Goal: Book appointment/travel/reservation

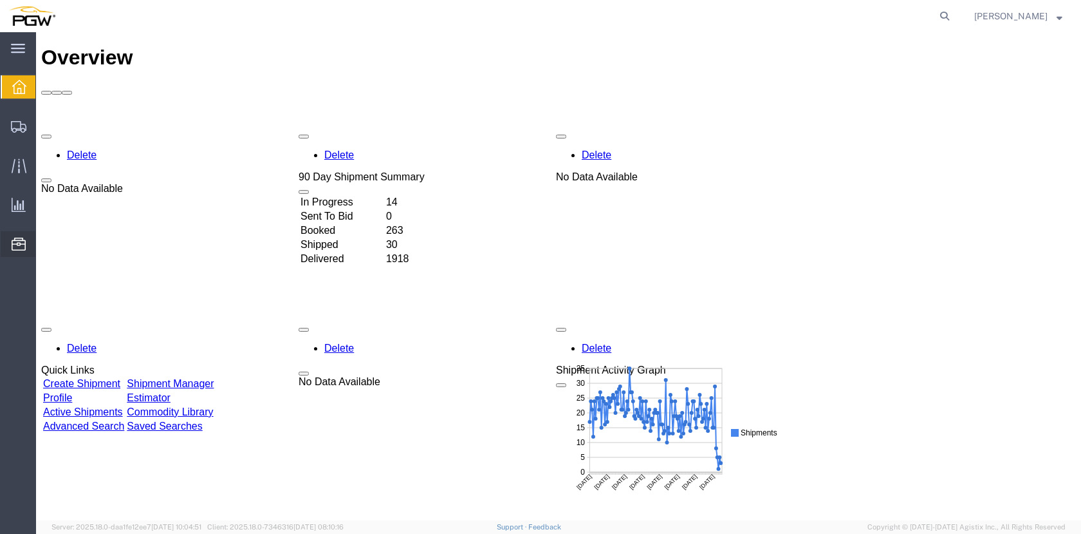
click at [0, 0] on span "Location Appointment" at bounding box center [0, 0] width 0 height 0
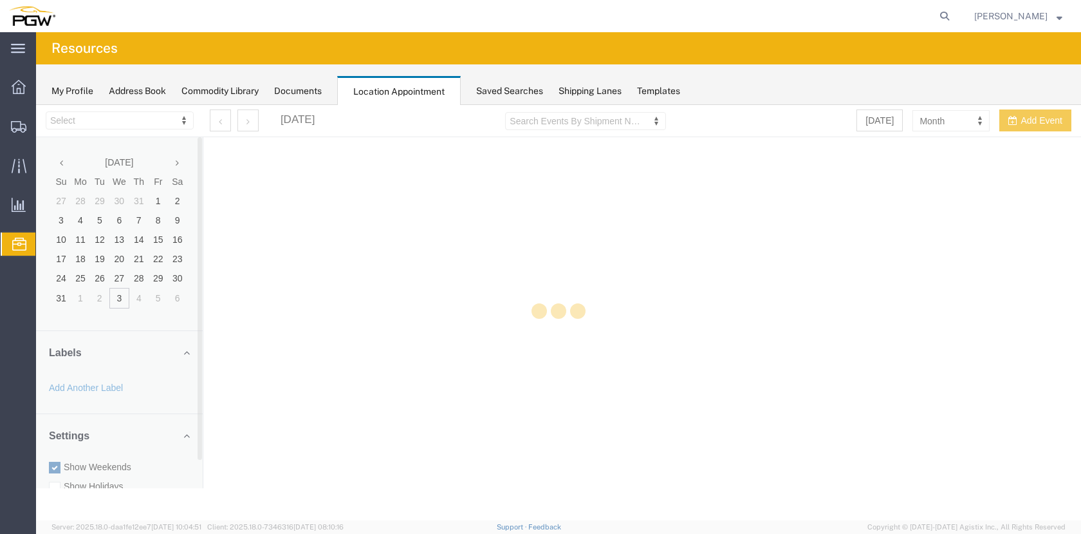
select select "28253"
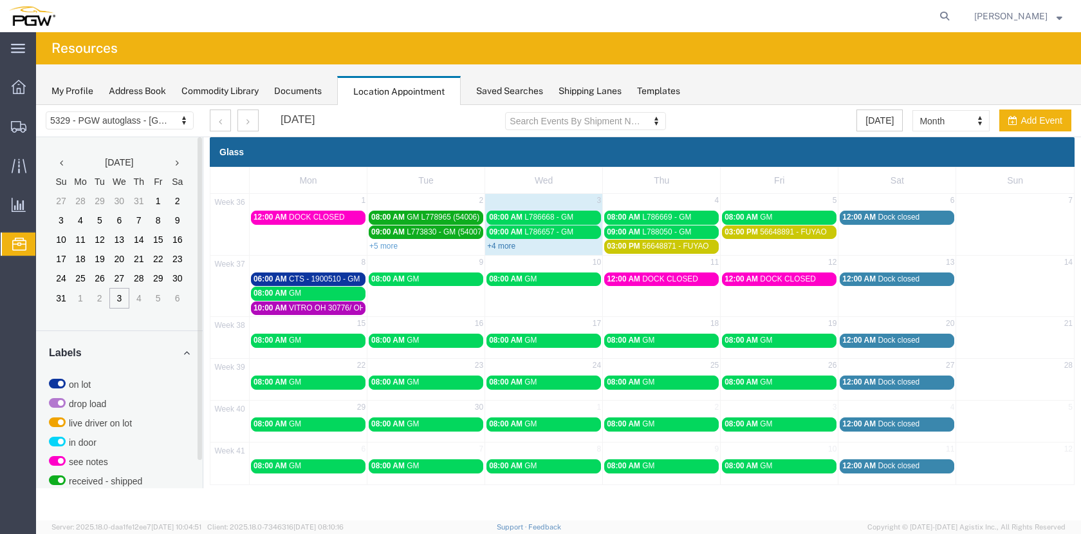
click at [511, 247] on link "+4 more" at bounding box center [501, 245] width 28 height 9
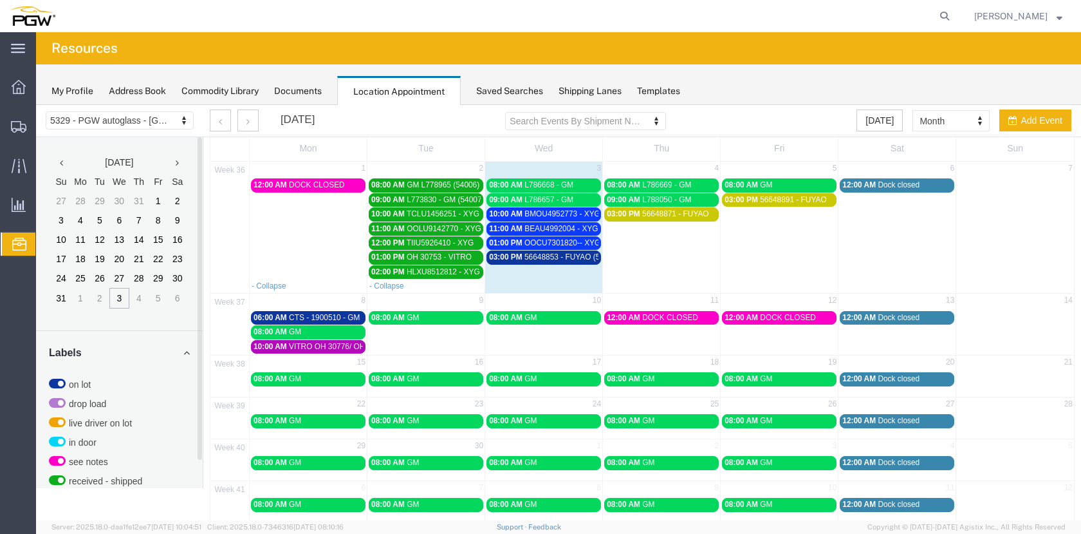
scroll to position [49, 0]
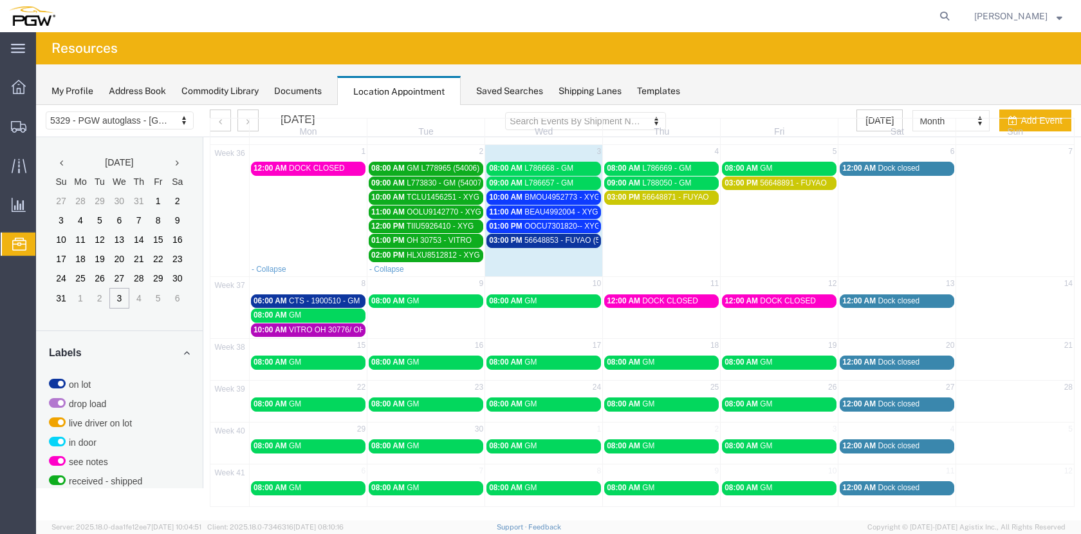
click at [562, 238] on span "56648853 - FUYAO (5395)" at bounding box center [570, 240] width 91 height 9
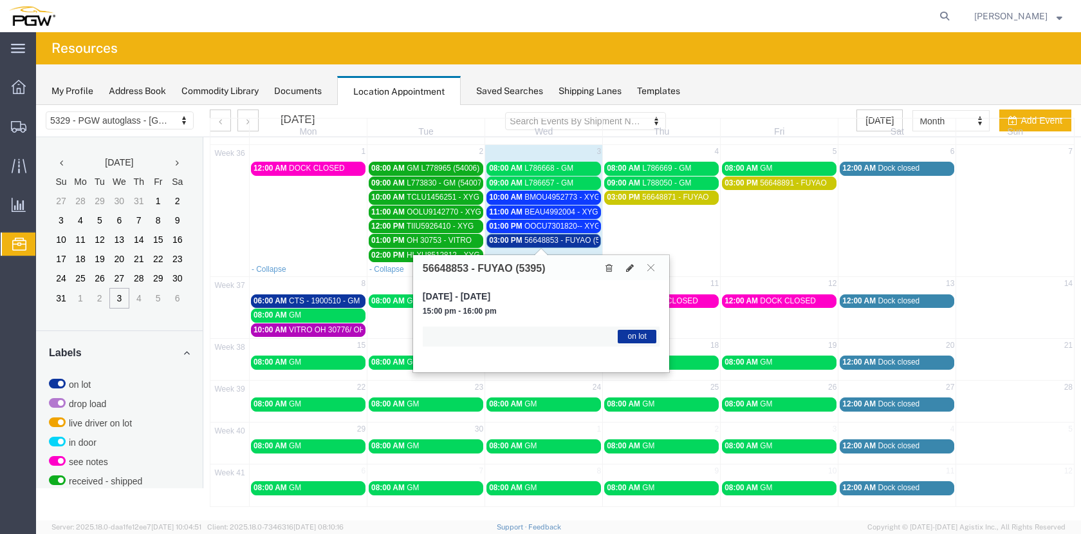
click at [563, 241] on span "56648853 - FUYAO (5395)" at bounding box center [570, 240] width 91 height 9
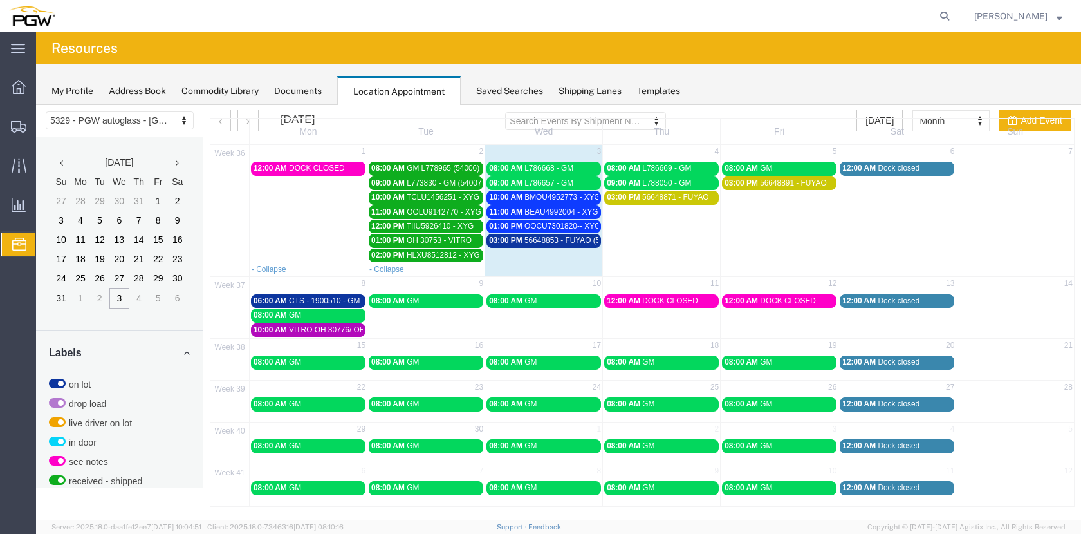
click at [571, 194] on span "BMOU4952773 - XYG" at bounding box center [563, 196] width 76 height 9
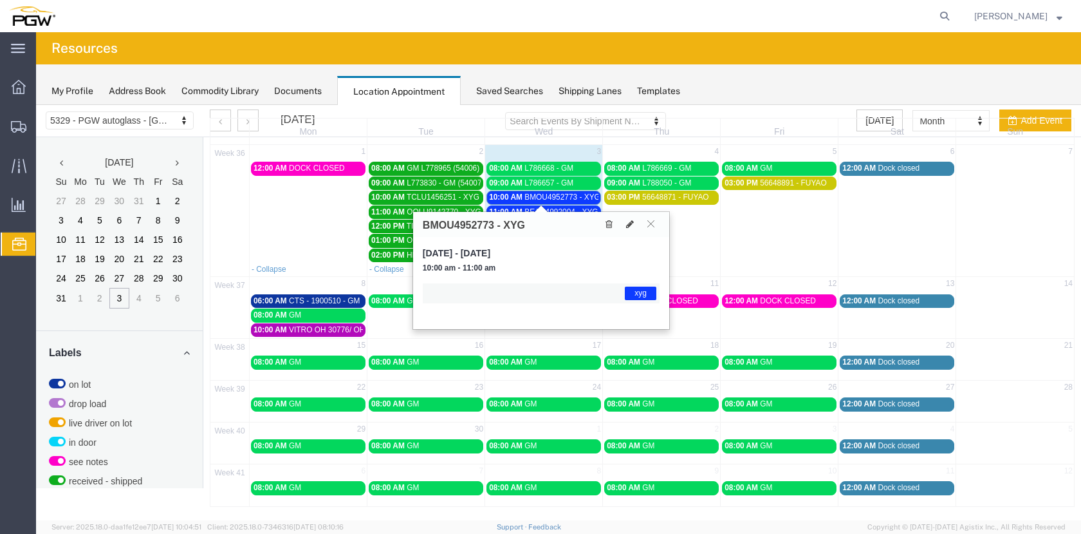
click at [573, 200] on span "BMOU4952773 - XYG" at bounding box center [563, 196] width 76 height 9
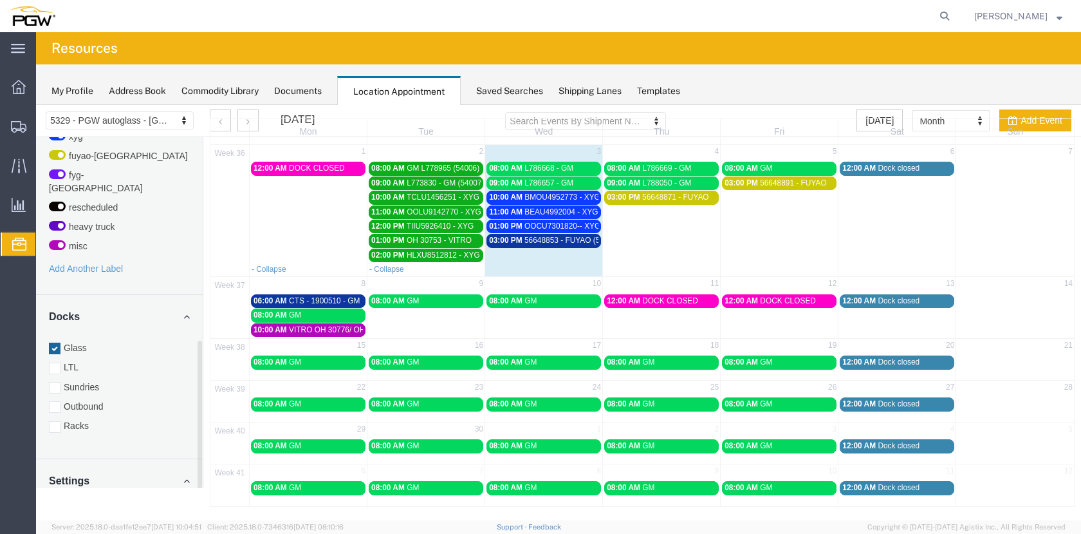
scroll to position [485, 0]
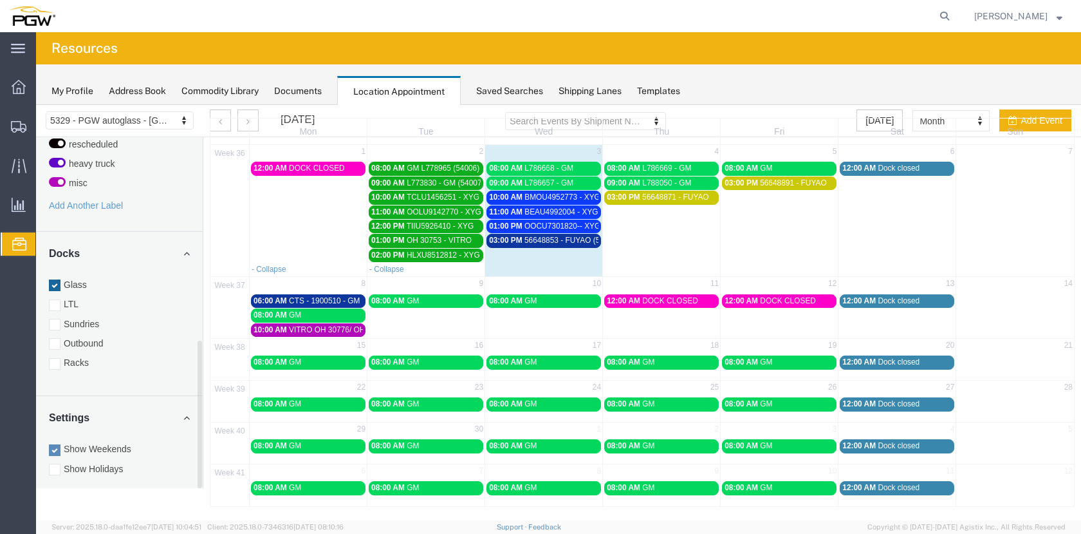
drag, startPoint x: 196, startPoint y: 303, endPoint x: 200, endPoint y: 478, distance: 175.2
click at [200, 478] on div at bounding box center [200, 414] width 5 height 147
click at [53, 358] on div at bounding box center [55, 364] width 12 height 12
click at [36, 105] on input "Racks" at bounding box center [36, 105] width 0 height 0
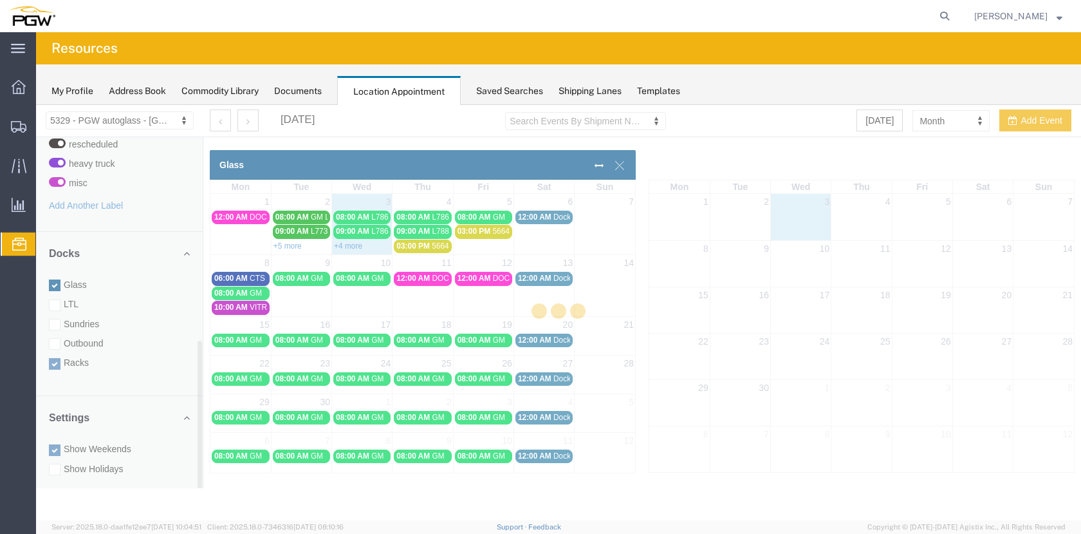
scroll to position [0, 0]
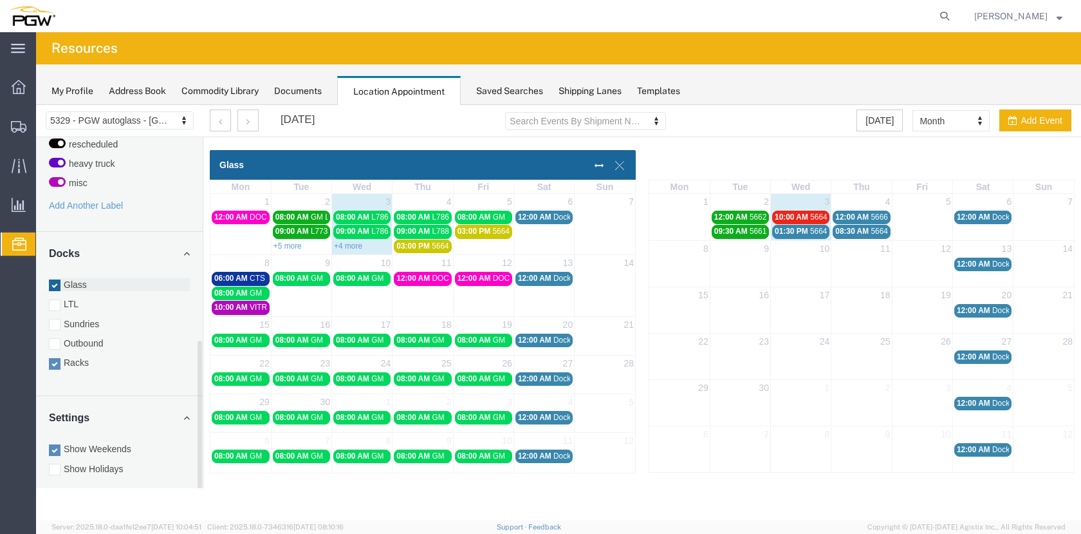
click at [57, 279] on div at bounding box center [55, 285] width 12 height 12
click at [36, 105] on input "Glass" at bounding box center [36, 105] width 0 height 0
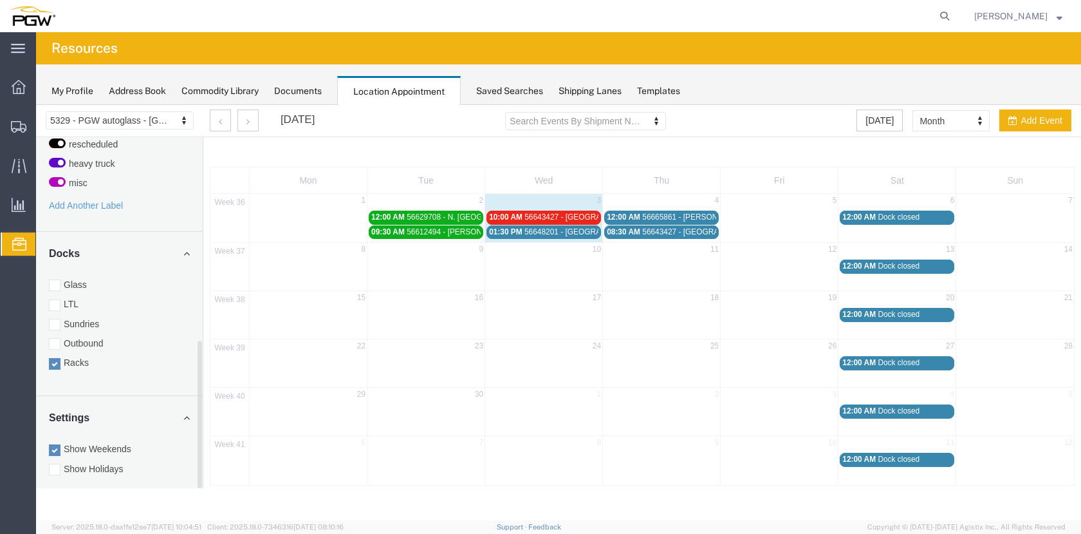
drag, startPoint x: 57, startPoint y: 271, endPoint x: 70, endPoint y: 343, distance: 73.1
click at [57, 279] on div at bounding box center [55, 285] width 12 height 12
click at [36, 105] on input "Glass" at bounding box center [36, 105] width 0 height 0
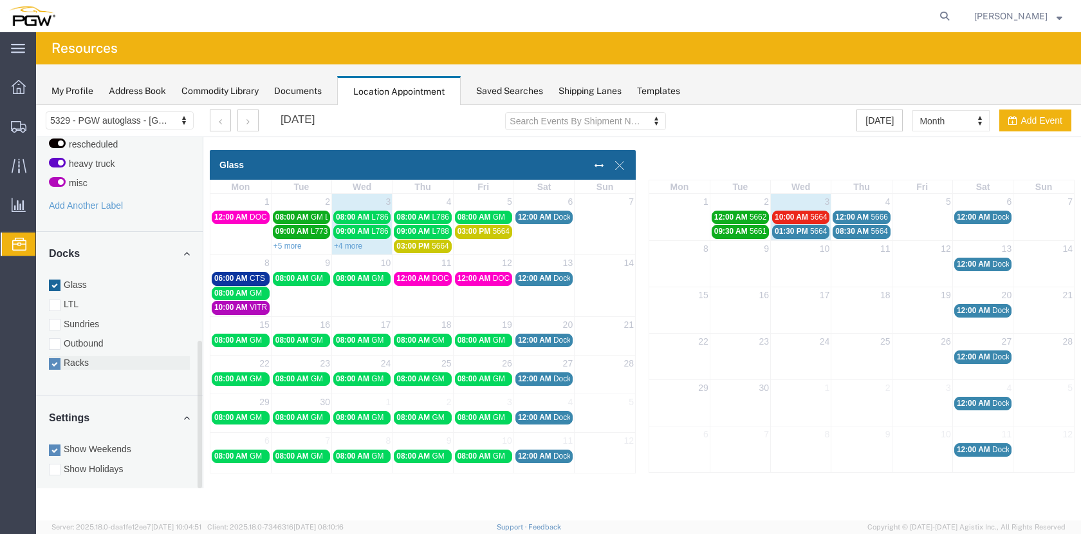
click at [50, 358] on div at bounding box center [55, 364] width 12 height 12
click at [36, 105] on input "Racks" at bounding box center [36, 105] width 0 height 0
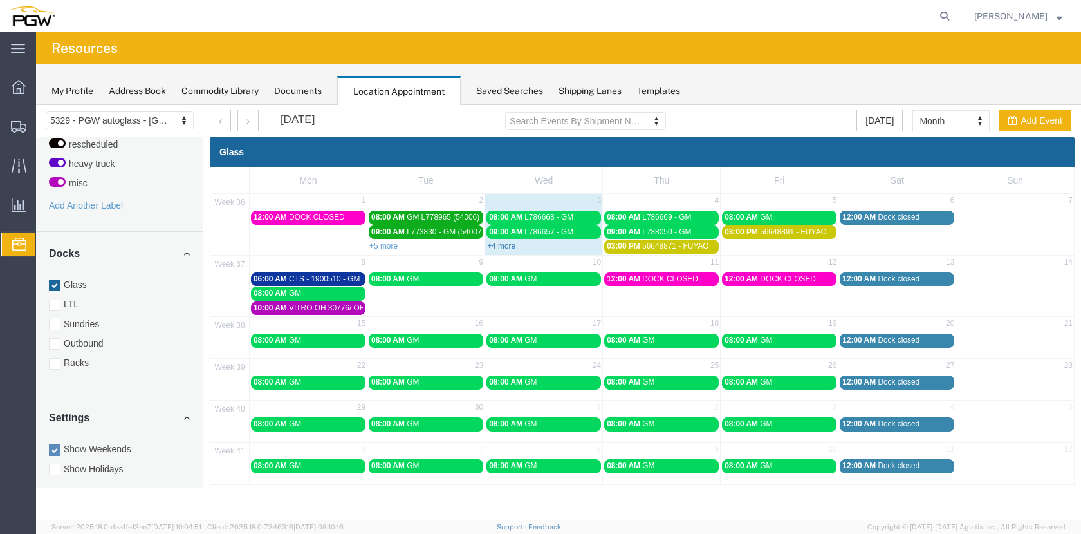
click at [504, 242] on link "+4 more" at bounding box center [501, 245] width 28 height 9
